Goal: Communication & Community: Answer question/provide support

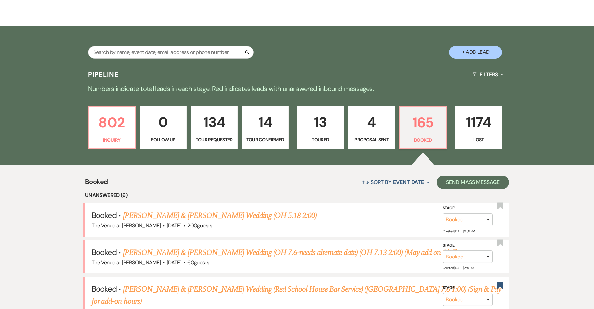
scroll to position [101, 0]
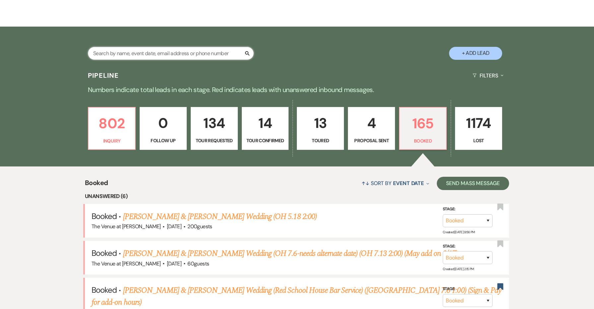
click at [173, 54] on input "text" at bounding box center [171, 53] width 166 height 13
type input "[PERSON_NAME]"
select select "2"
select select "8"
select select "4"
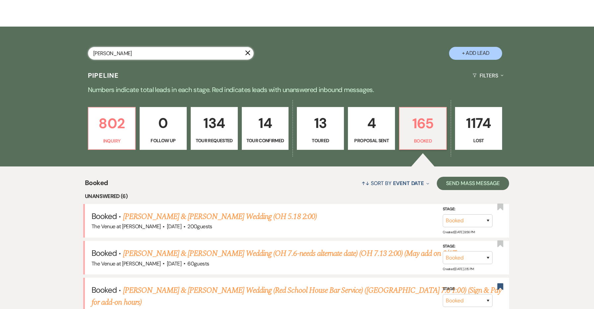
select select "5"
select select "8"
select select "5"
select select "2"
select select "8"
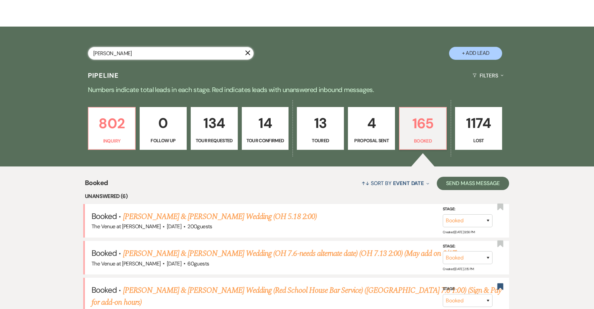
select select "1"
select select "8"
select select "4"
select select "8"
select select "5"
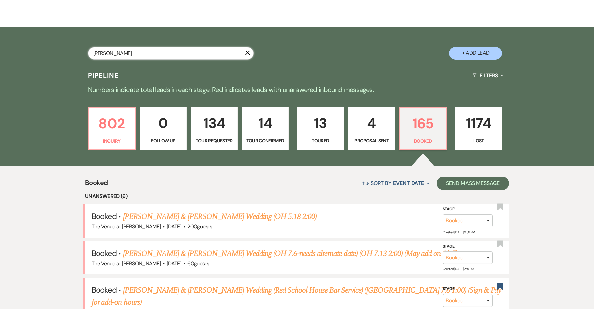
select select "2"
select select "8"
select select "5"
select select "8"
select select "5"
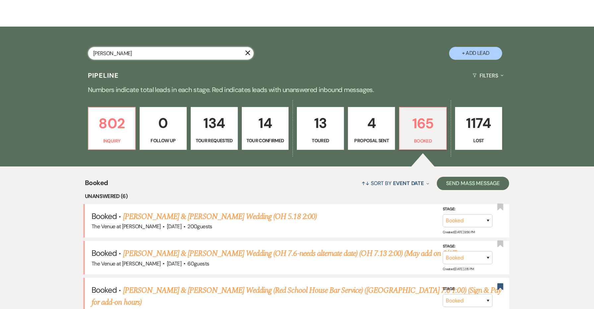
select select "8"
select select "4"
select select "8"
select select "5"
select select "8"
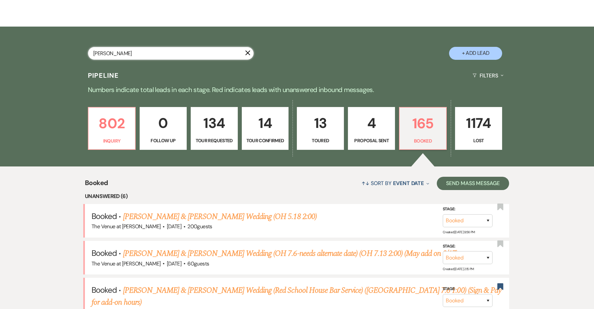
select select "5"
select select "8"
select select "5"
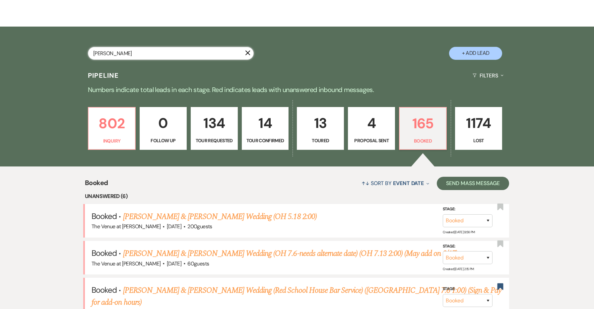
select select "8"
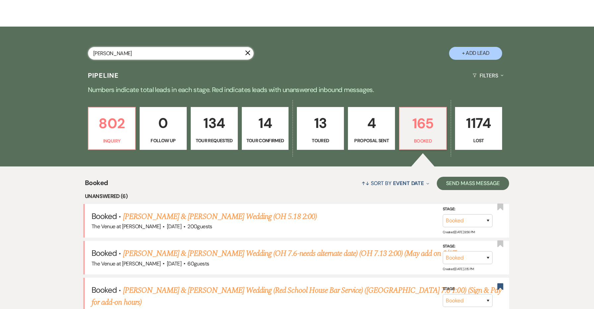
select select "5"
select select "8"
select select "5"
select select "8"
select select "5"
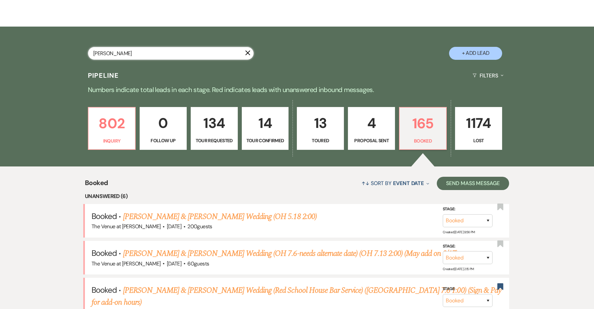
select select "8"
select select "1"
select select "8"
select select "5"
select select "8"
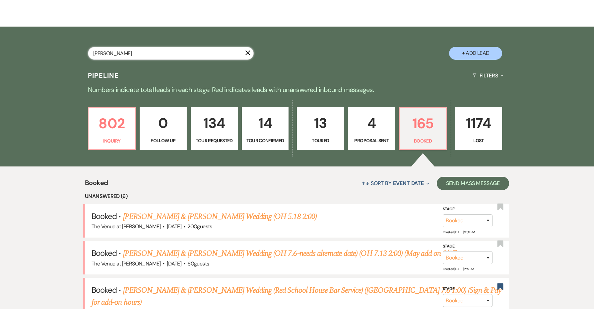
select select "5"
select select "8"
select select "5"
select select "8"
select select "5"
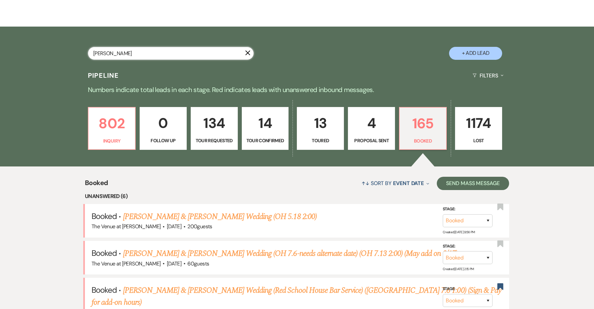
select select "8"
select select "4"
select select "8"
select select "5"
select select "8"
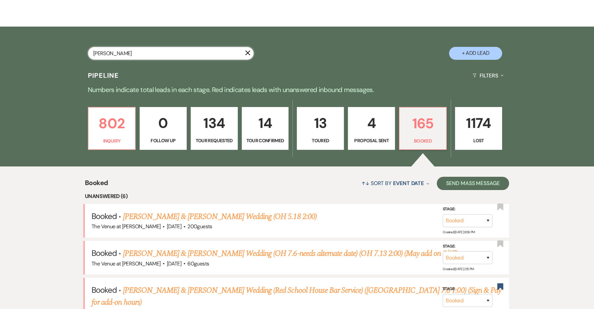
select select "5"
select select "8"
select select "5"
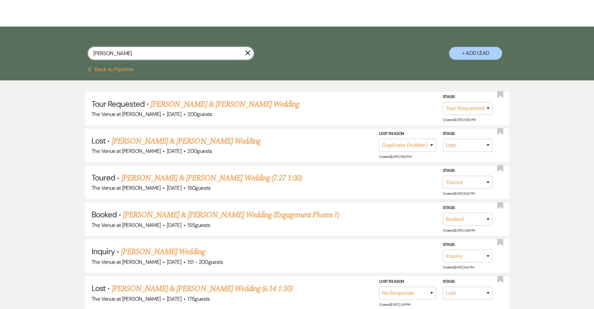
type input "[PERSON_NAME]"
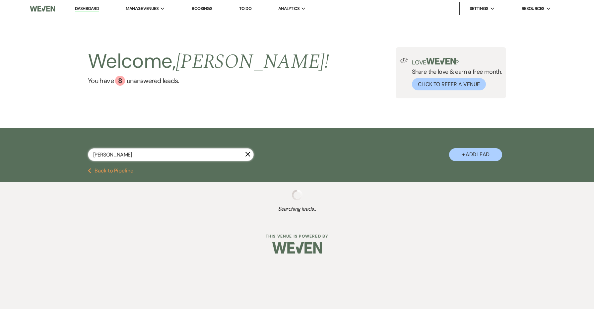
select select "2"
select select "8"
select select "4"
select select "5"
select select "8"
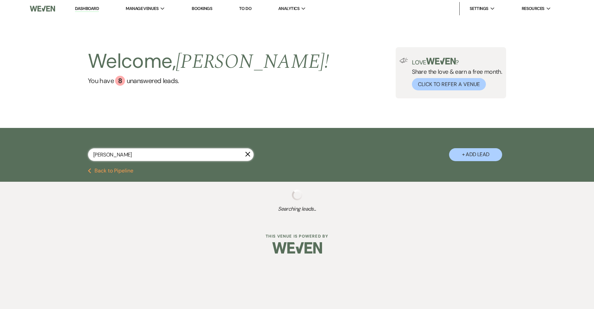
select select "5"
select select "2"
select select "8"
select select "1"
select select "8"
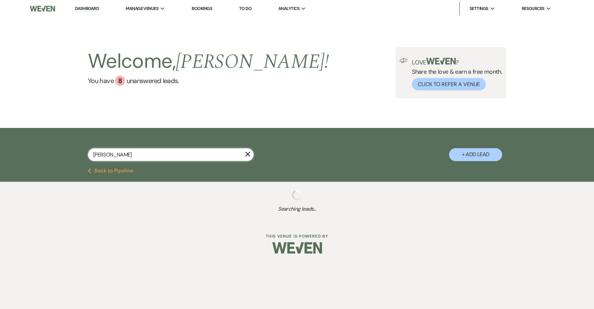
select select "4"
select select "8"
select select "5"
select select "2"
select select "8"
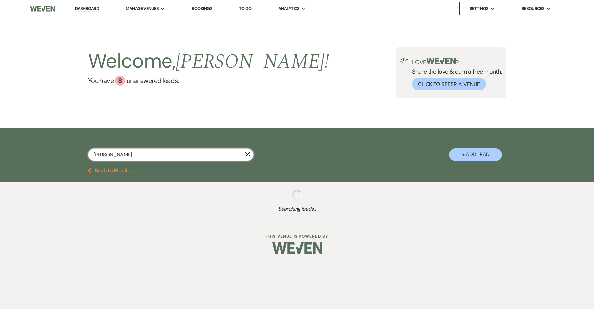
select select "5"
select select "8"
select select "5"
select select "8"
select select "4"
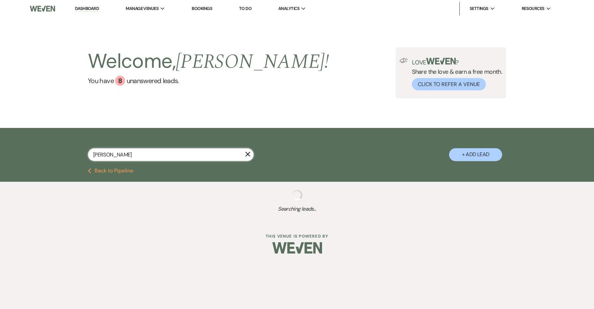
select select "8"
select select "5"
select select "8"
select select "5"
select select "8"
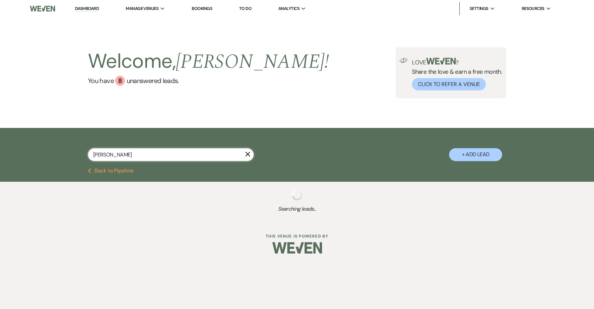
select select "5"
select select "8"
select select "5"
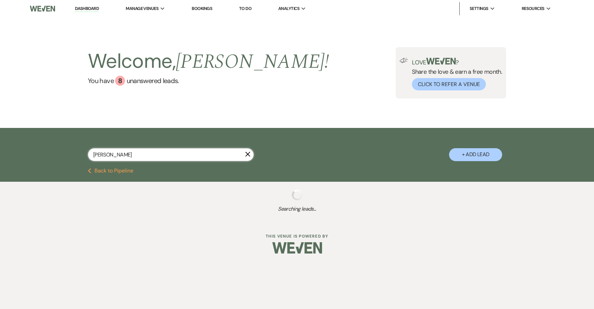
select select "8"
select select "5"
select select "8"
select select "5"
select select "8"
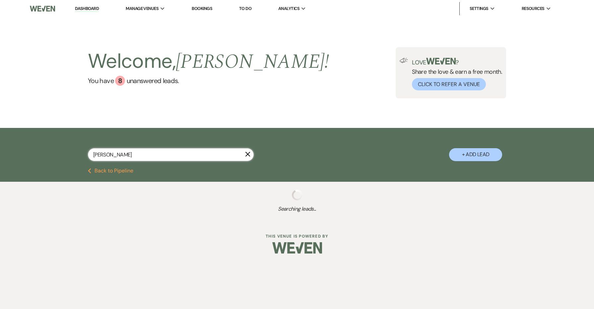
select select "1"
select select "8"
select select "5"
select select "8"
select select "5"
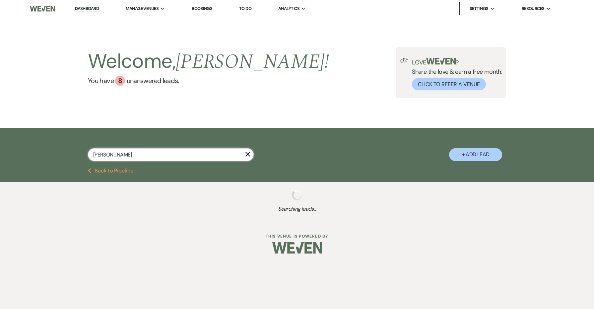
select select "8"
select select "4"
select select "8"
select select "5"
select select "8"
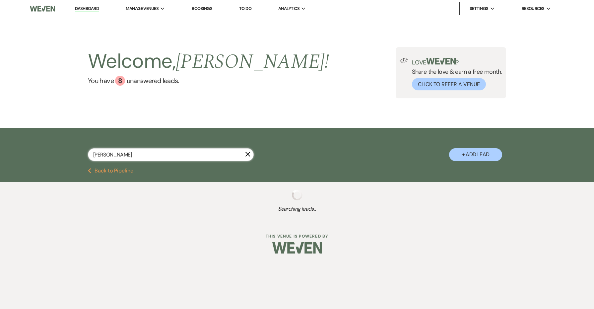
select select "5"
select select "8"
select select "5"
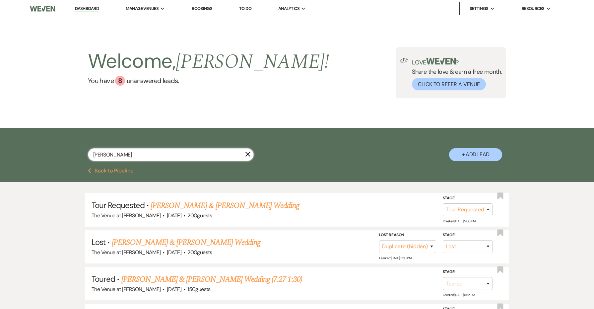
click at [146, 155] on input "[PERSON_NAME]" at bounding box center [171, 154] width 166 height 13
type input "Tik"
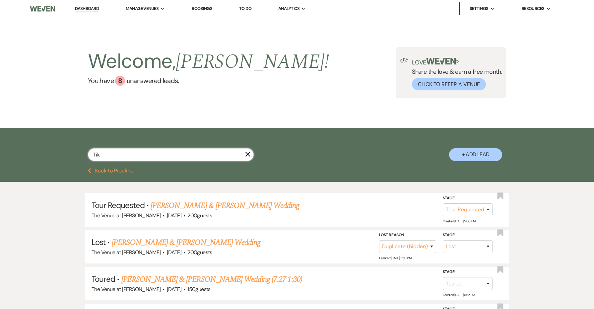
select select "8"
select select "5"
select select "8"
select select "5"
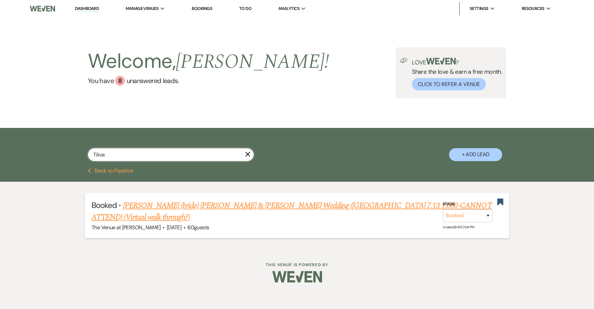
type input "Tikva"
click at [187, 204] on link "[PERSON_NAME] (bride) [PERSON_NAME] & [PERSON_NAME] Wedding ([GEOGRAPHIC_DATA] …" at bounding box center [292, 211] width 400 height 24
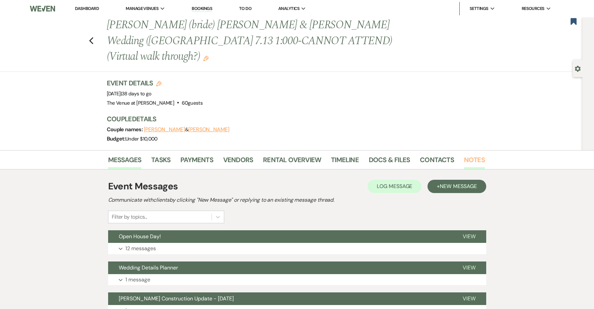
click at [466, 154] on link "Notes" at bounding box center [474, 161] width 21 height 15
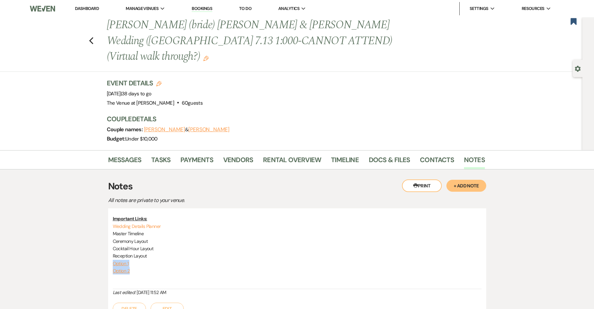
drag, startPoint x: 161, startPoint y: 253, endPoint x: 96, endPoint y: 247, distance: 65.7
click at [96, 247] on div "Messages Tasks Payments Vendors Rental Overview Timeline Docs & Files Contacts …" at bounding box center [297, 312] width 594 height 324
copy div "Option 1 Option 2"
click at [206, 114] on h3 "Couple Details" at bounding box center [293, 118] width 372 height 9
click at [93, 37] on icon "Previous" at bounding box center [91, 41] width 5 height 8
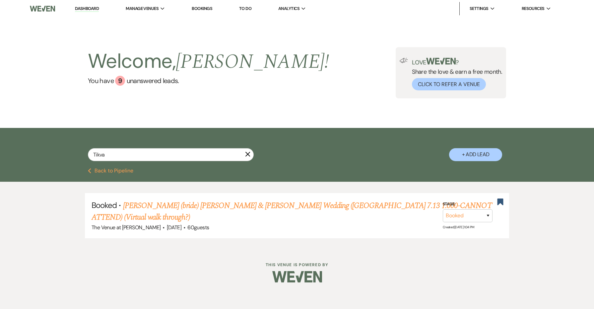
click at [249, 153] on icon "X" at bounding box center [247, 153] width 5 height 5
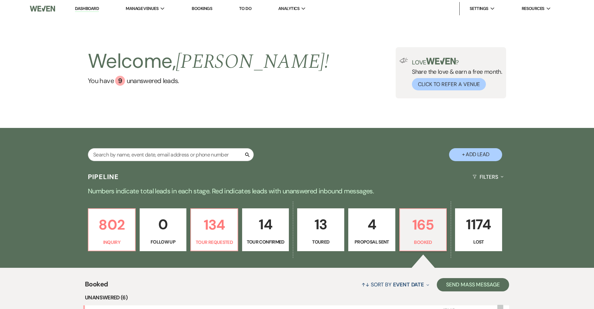
scroll to position [101, 0]
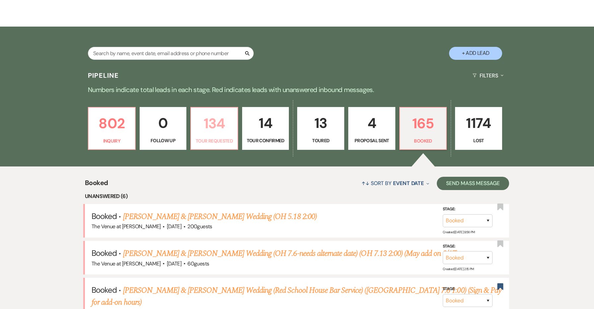
click at [218, 144] on link "134 Tour Requested" at bounding box center [214, 128] width 48 height 43
select select "2"
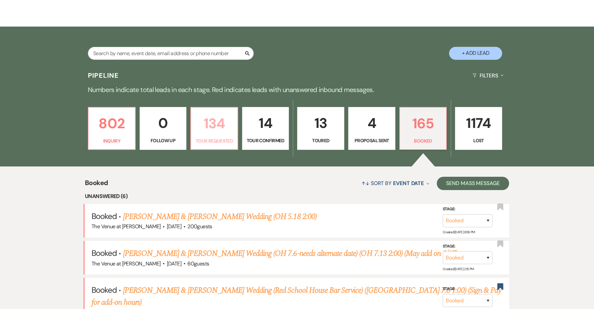
select select "2"
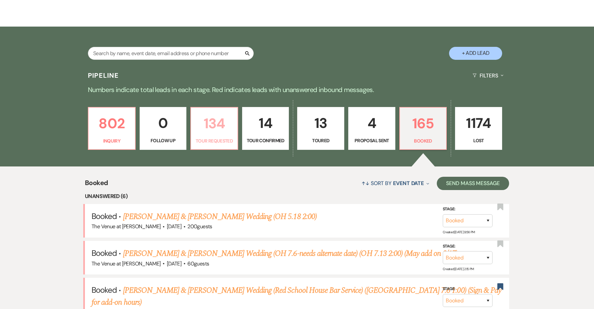
select select "2"
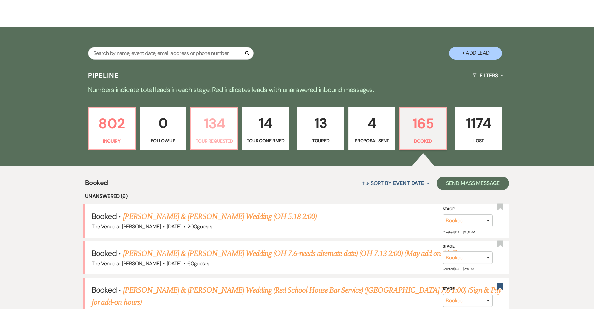
select select "2"
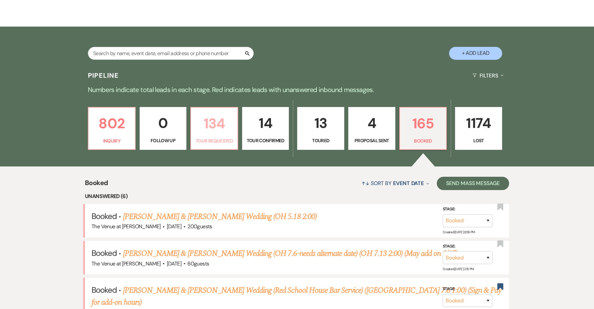
select select "2"
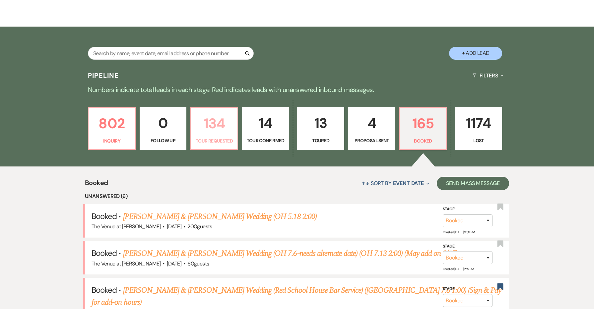
select select "2"
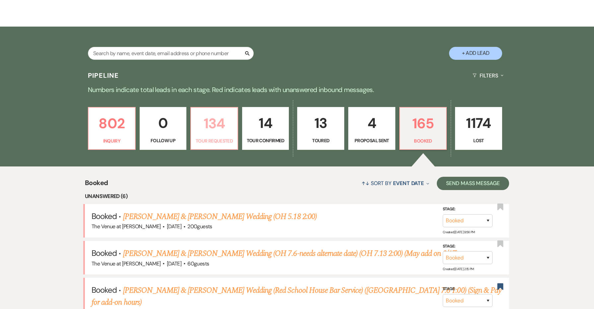
select select "2"
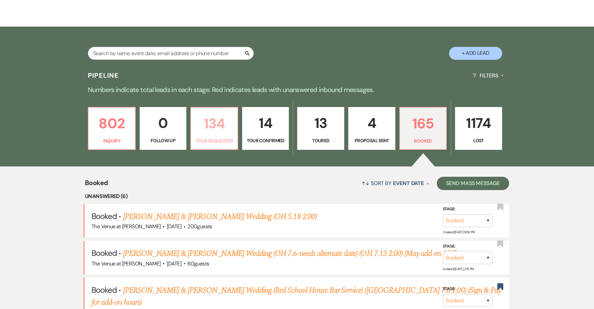
select select "2"
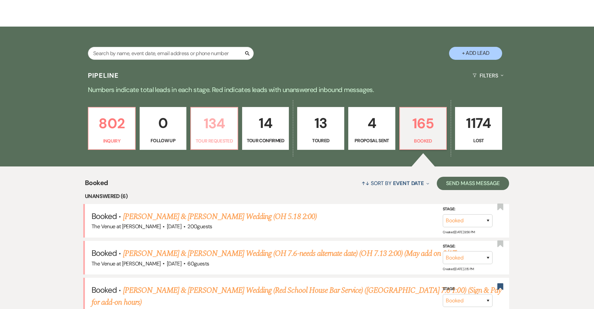
select select "2"
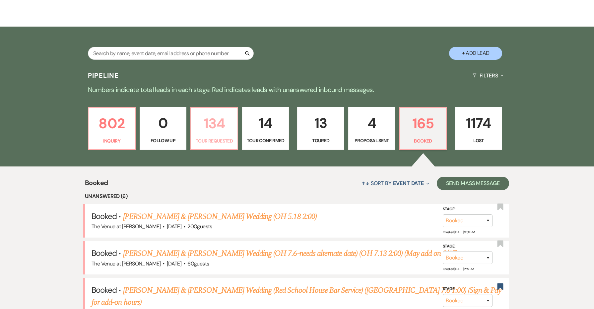
select select "2"
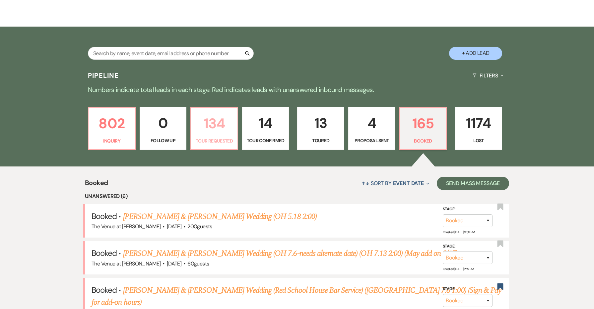
select select "2"
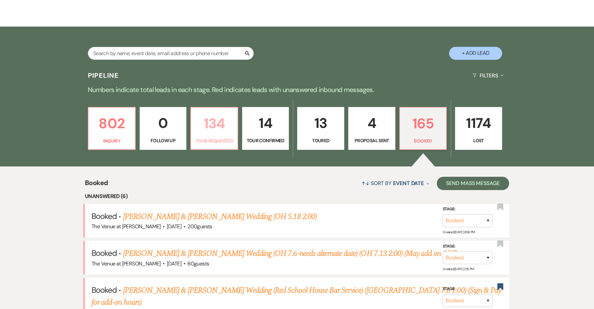
select select "2"
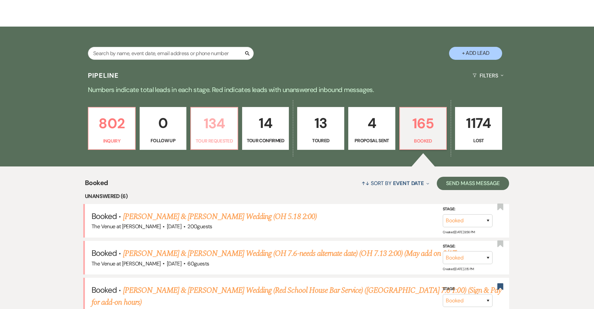
select select "2"
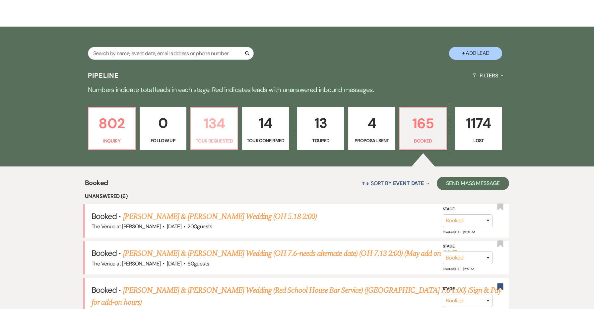
select select "2"
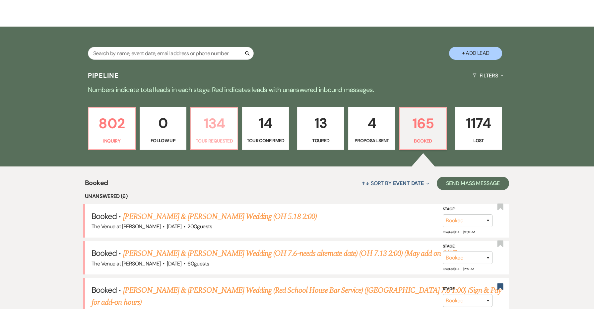
select select "2"
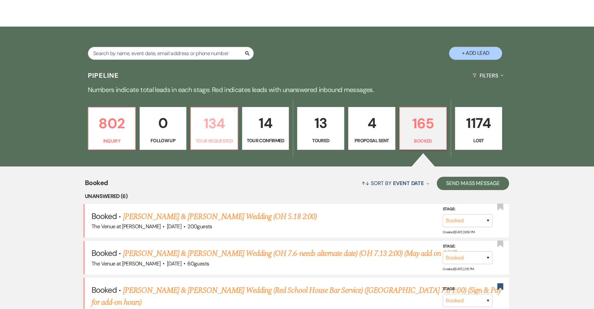
select select "2"
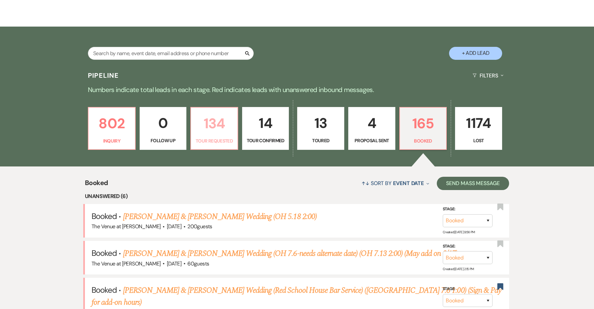
select select "2"
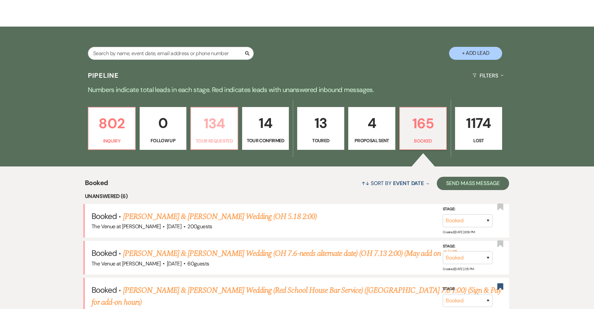
select select "2"
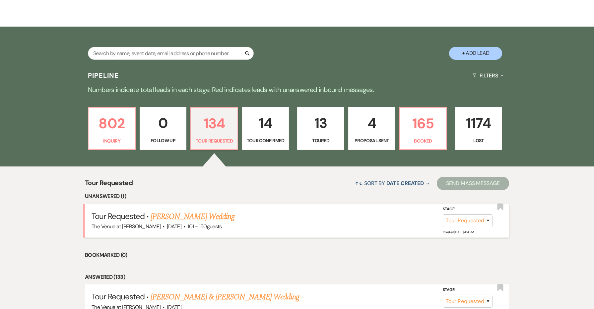
click at [211, 217] on link "[PERSON_NAME] Wedding" at bounding box center [193, 216] width 84 height 12
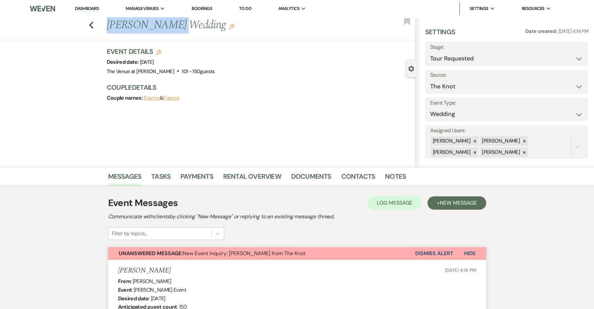
drag, startPoint x: 175, startPoint y: 27, endPoint x: 98, endPoint y: 28, distance: 76.7
click at [98, 28] on div "Previous [PERSON_NAME] Wedding Edit Bookmark" at bounding box center [206, 28] width 419 height 23
copy h1 "[PERSON_NAME]"
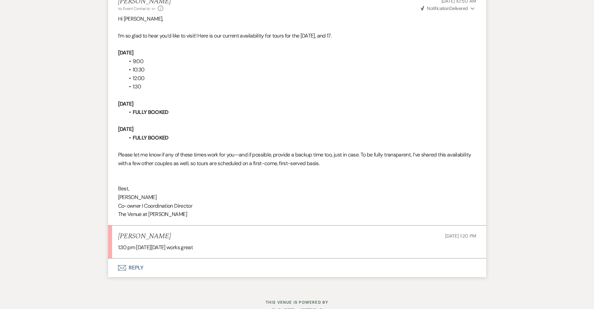
scroll to position [1028, 0]
click at [131, 259] on button "Envelope Reply" at bounding box center [297, 268] width 378 height 19
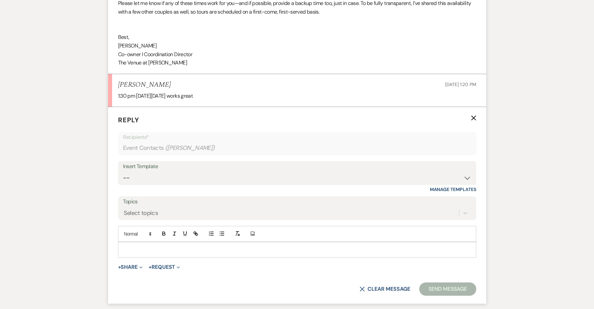
scroll to position [1210, 0]
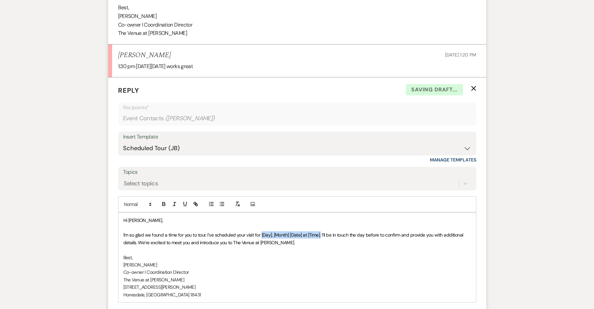
drag, startPoint x: 321, startPoint y: 213, endPoint x: 262, endPoint y: 212, distance: 59.1
click at [262, 232] on span "I'm so glad we found a time for you to tour. I’ve scheduled your visit for [Day…" at bounding box center [293, 238] width 341 height 13
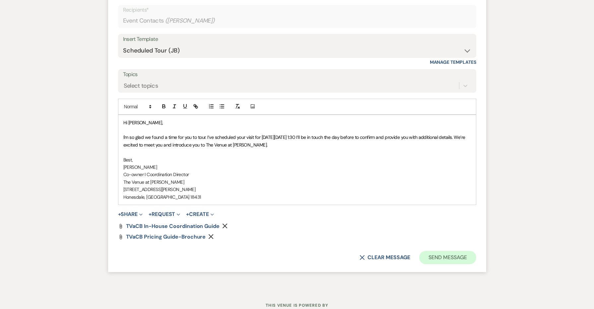
click at [466, 251] on button "Send Message" at bounding box center [447, 257] width 57 height 13
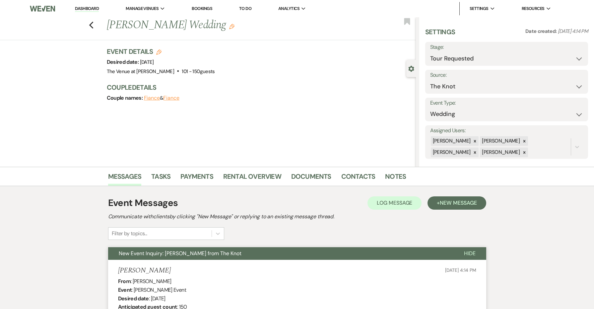
scroll to position [0, 0]
click at [229, 24] on icon "Edit" at bounding box center [231, 26] width 5 height 5
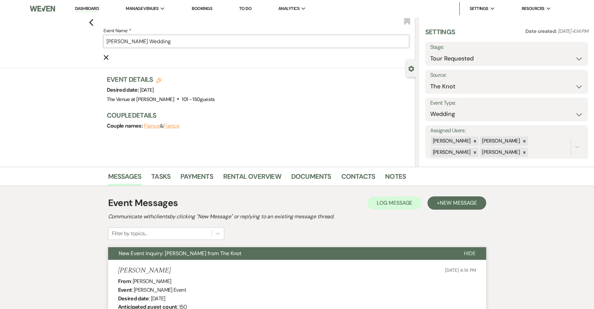
click at [228, 38] on input "[PERSON_NAME] Wedding" at bounding box center [257, 41] width 306 height 13
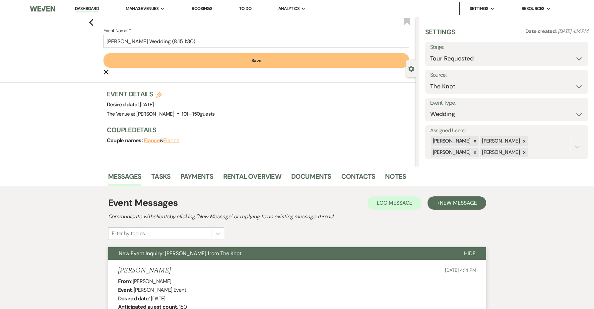
click at [249, 57] on button "Save" at bounding box center [257, 60] width 306 height 15
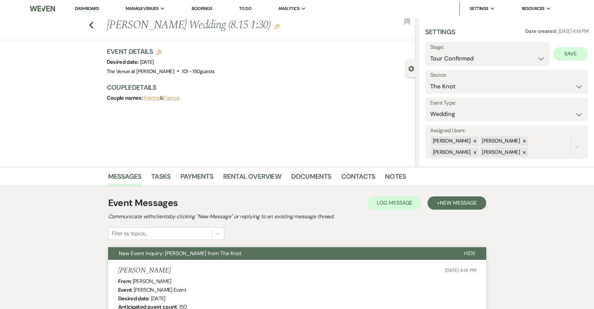
click at [572, 53] on button "Save" at bounding box center [571, 53] width 35 height 13
click at [89, 22] on icon "Previous" at bounding box center [91, 25] width 5 height 8
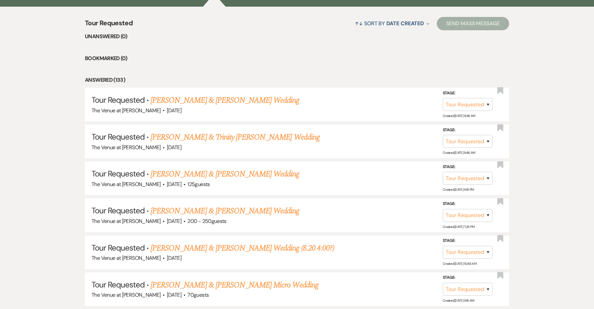
scroll to position [116, 0]
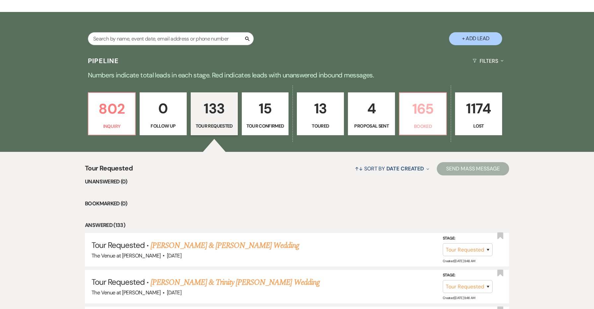
click at [431, 119] on p "165" at bounding box center [423, 109] width 38 height 22
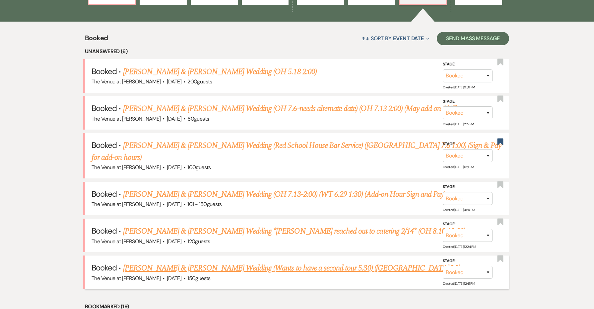
scroll to position [246, 0]
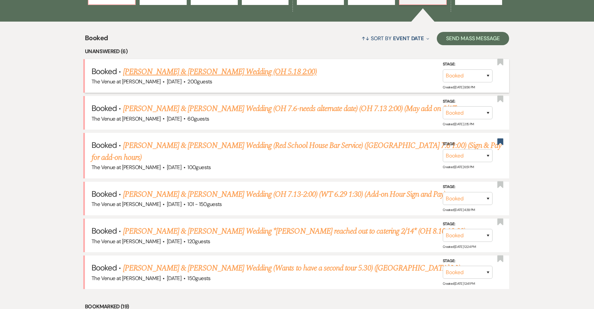
click at [163, 82] on span "·" at bounding box center [164, 82] width 2 height 0
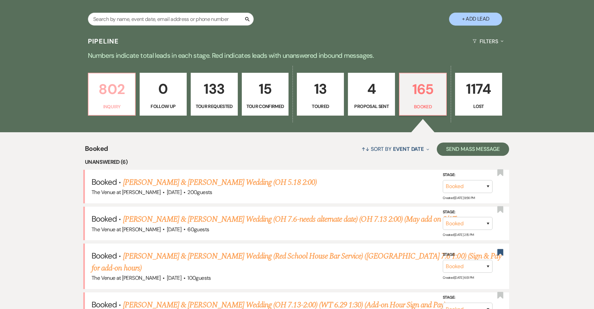
click at [118, 110] on link "802 Inquiry" at bounding box center [112, 94] width 48 height 43
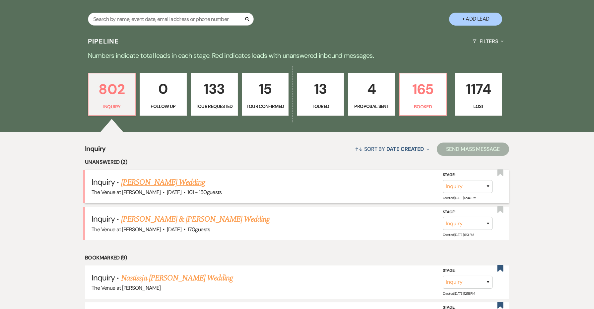
click at [133, 179] on link "[PERSON_NAME] Wedding" at bounding box center [163, 182] width 84 height 12
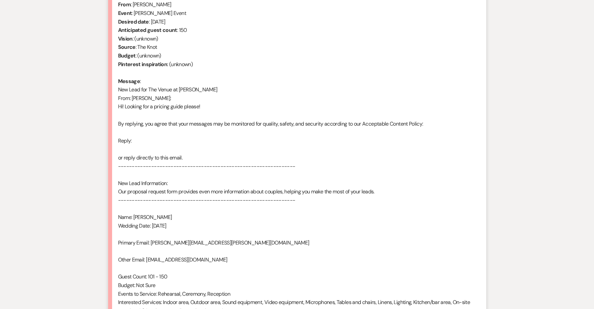
scroll to position [263, 0]
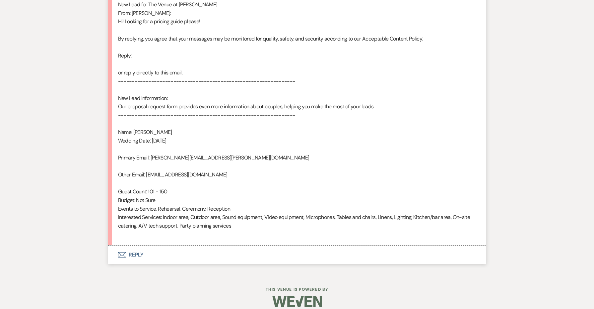
click at [139, 245] on button "Envelope Reply" at bounding box center [297, 254] width 378 height 19
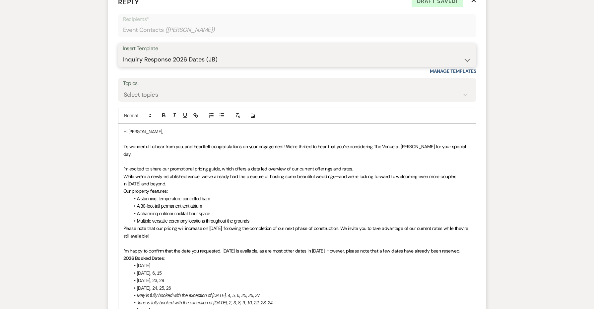
scroll to position [559, 0]
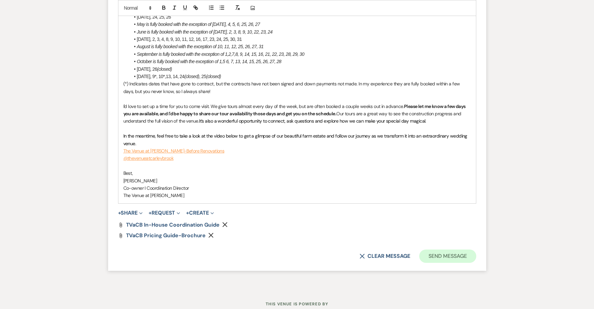
click at [424, 249] on button "Send Message" at bounding box center [447, 255] width 57 height 13
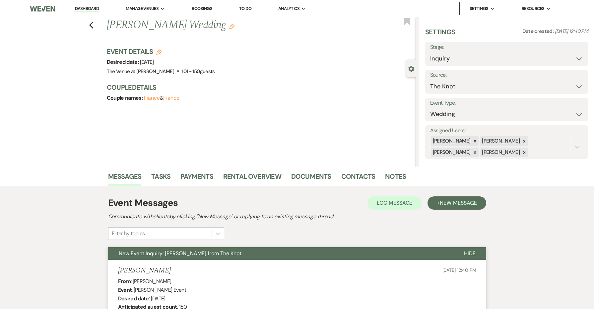
scroll to position [0, 0]
click at [91, 25] on use "button" at bounding box center [91, 25] width 4 height 7
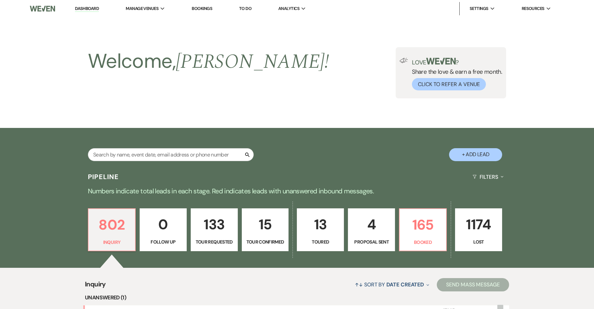
scroll to position [135, 0]
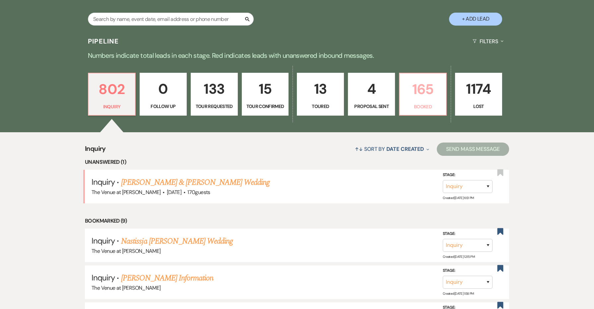
click at [414, 94] on p "165" at bounding box center [423, 89] width 38 height 22
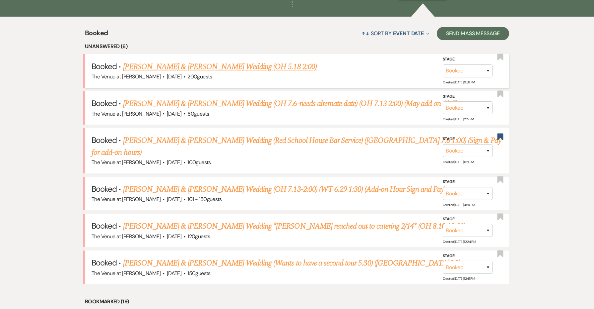
scroll to position [252, 0]
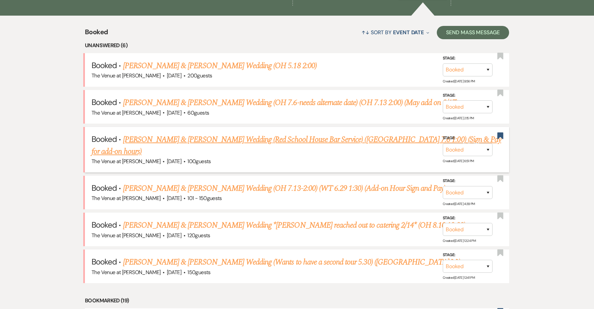
drag, startPoint x: 218, startPoint y: 140, endPoint x: 214, endPoint y: 127, distance: 13.0
click at [214, 127] on li "Booked · [PERSON_NAME] & [PERSON_NAME] Wedding (Red School House Bar Service) (…" at bounding box center [297, 149] width 424 height 45
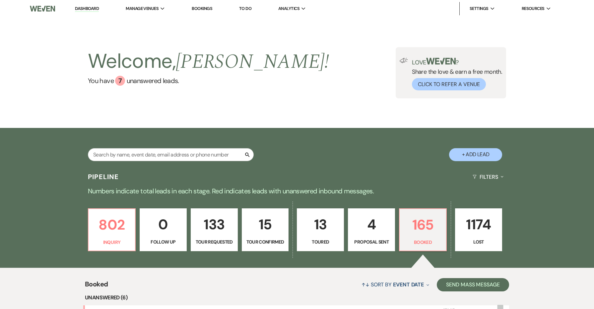
scroll to position [0, 0]
click at [496, 61] on link "Log Out" at bounding box center [503, 62] width 66 height 13
